Goal: Information Seeking & Learning: Learn about a topic

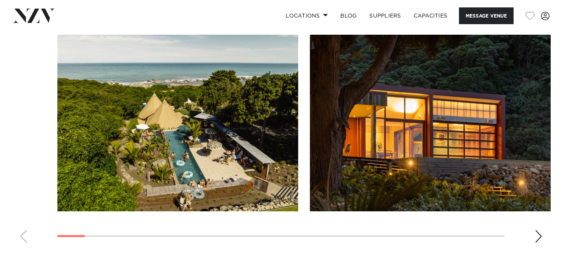
scroll to position [749, 0]
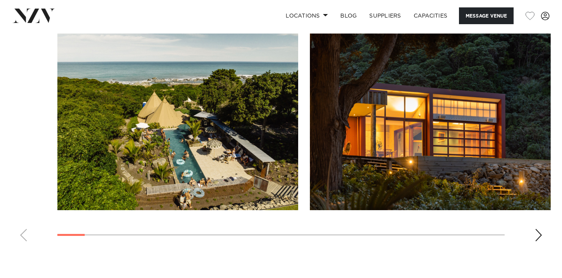
click at [217, 114] on img "1 / 29" at bounding box center [177, 122] width 241 height 177
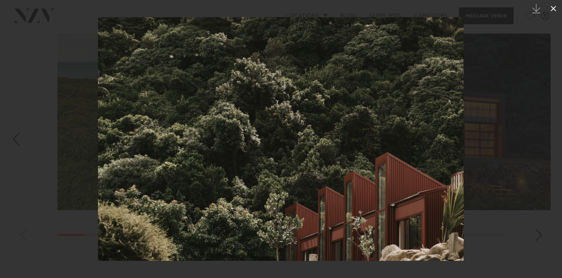
click at [553, 10] on icon at bounding box center [553, 8] width 9 height 9
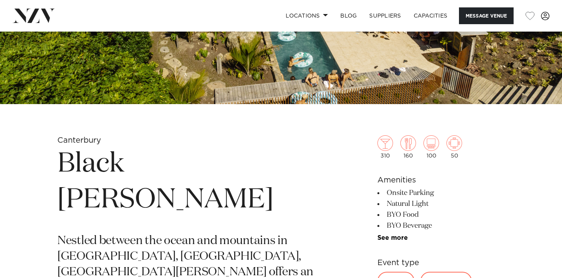
scroll to position [326, 0]
